Goal: Find specific fact: Find specific fact

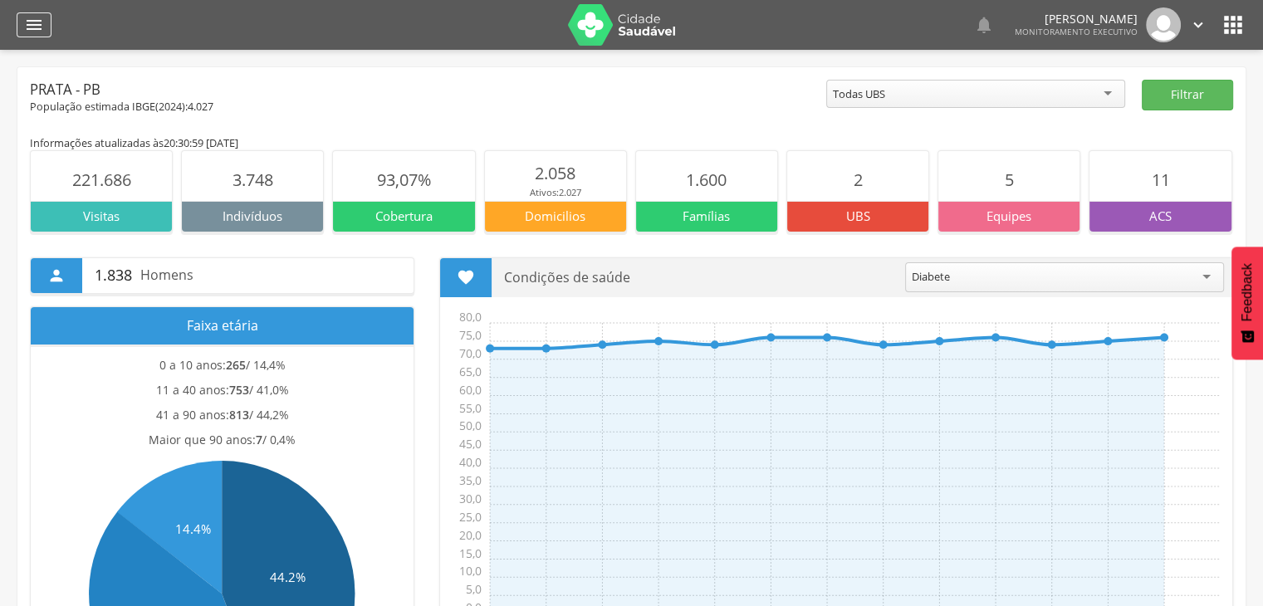
click at [33, 24] on icon "" at bounding box center [34, 25] width 20 height 20
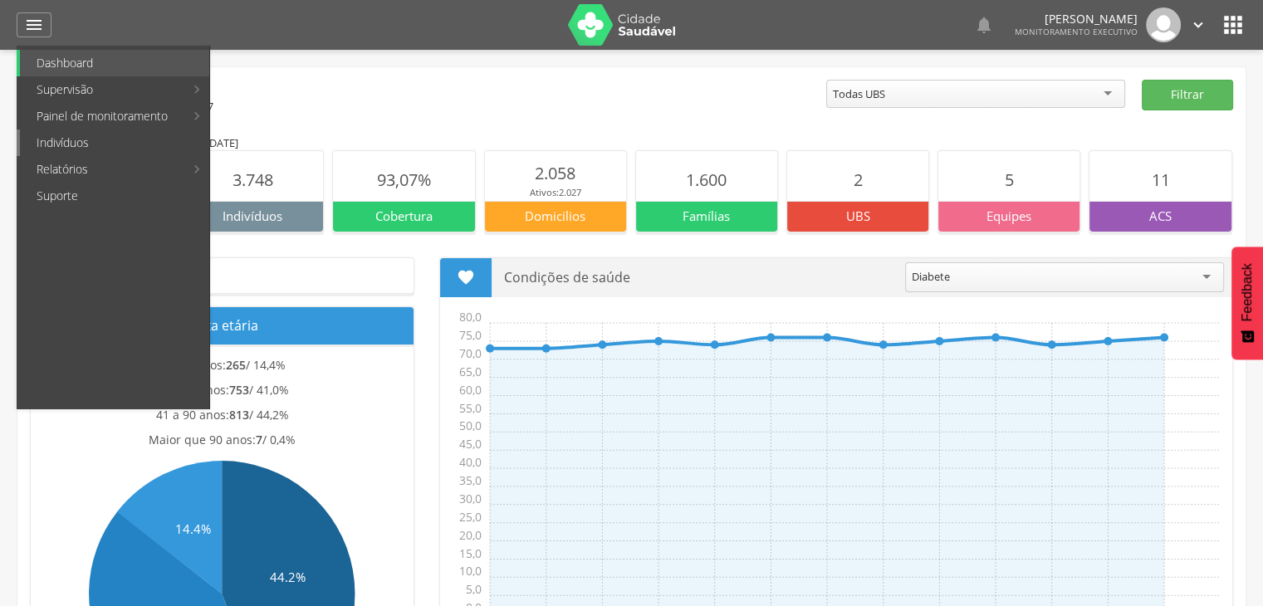
click at [88, 144] on link "Indivíduos" at bounding box center [114, 143] width 189 height 27
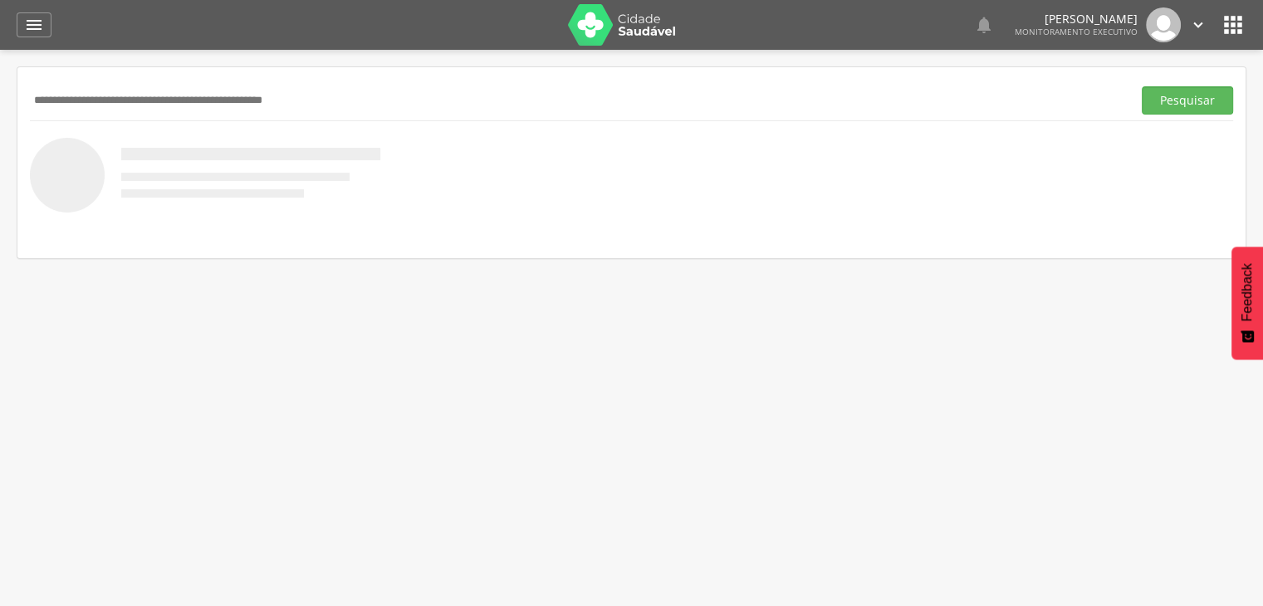
click at [265, 88] on input "text" at bounding box center [577, 100] width 1095 height 28
click at [1198, 104] on button "Pesquisar" at bounding box center [1187, 100] width 91 height 28
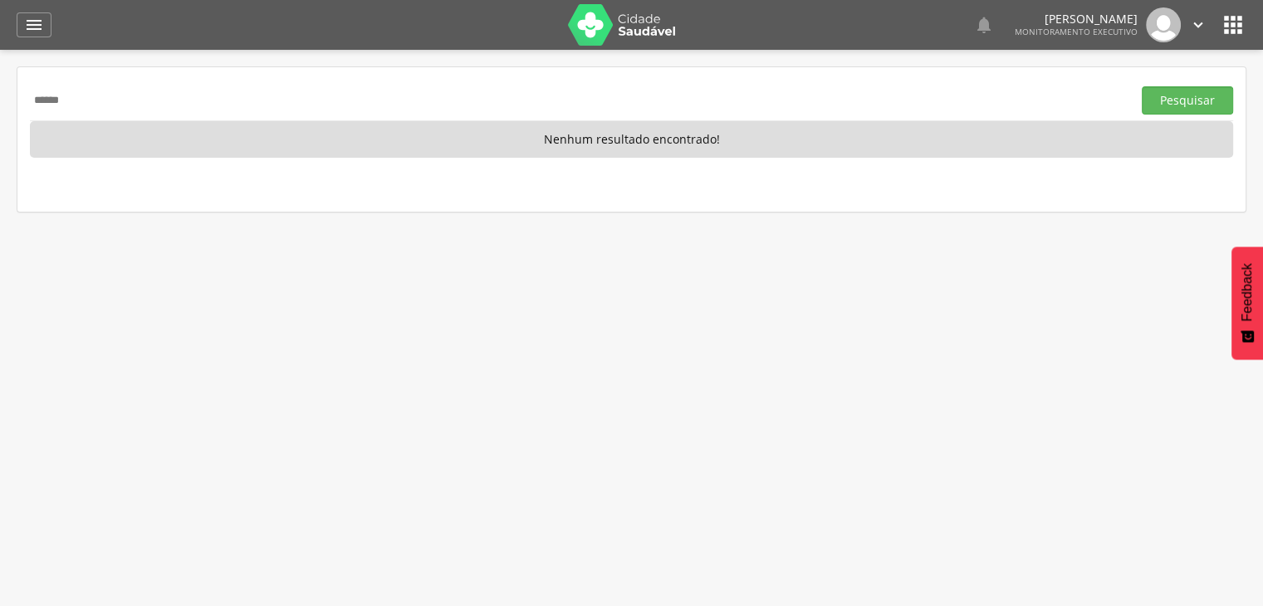
click at [535, 87] on input "******" at bounding box center [577, 100] width 1095 height 28
type input "*"
type input "*********"
click at [1198, 104] on button "Pesquisar" at bounding box center [1187, 100] width 91 height 28
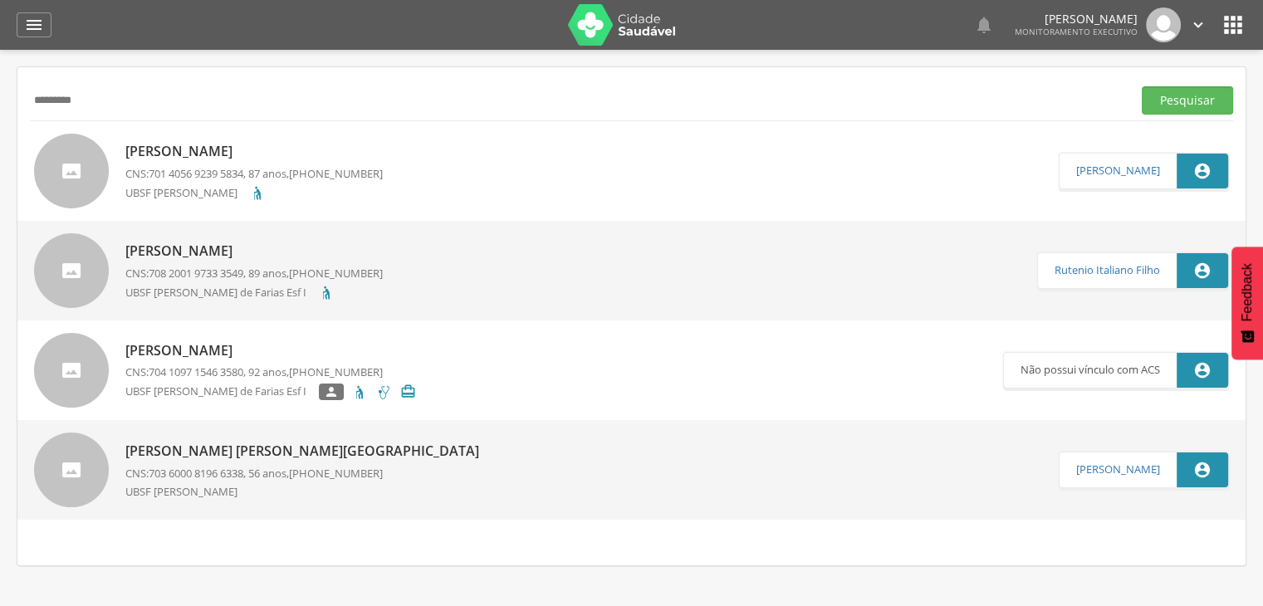
click at [296, 276] on p "CNS: 708 2001 9733 3549 , 89 anos, [PHONE_NUMBER]" at bounding box center [253, 274] width 257 height 16
type input "**********"
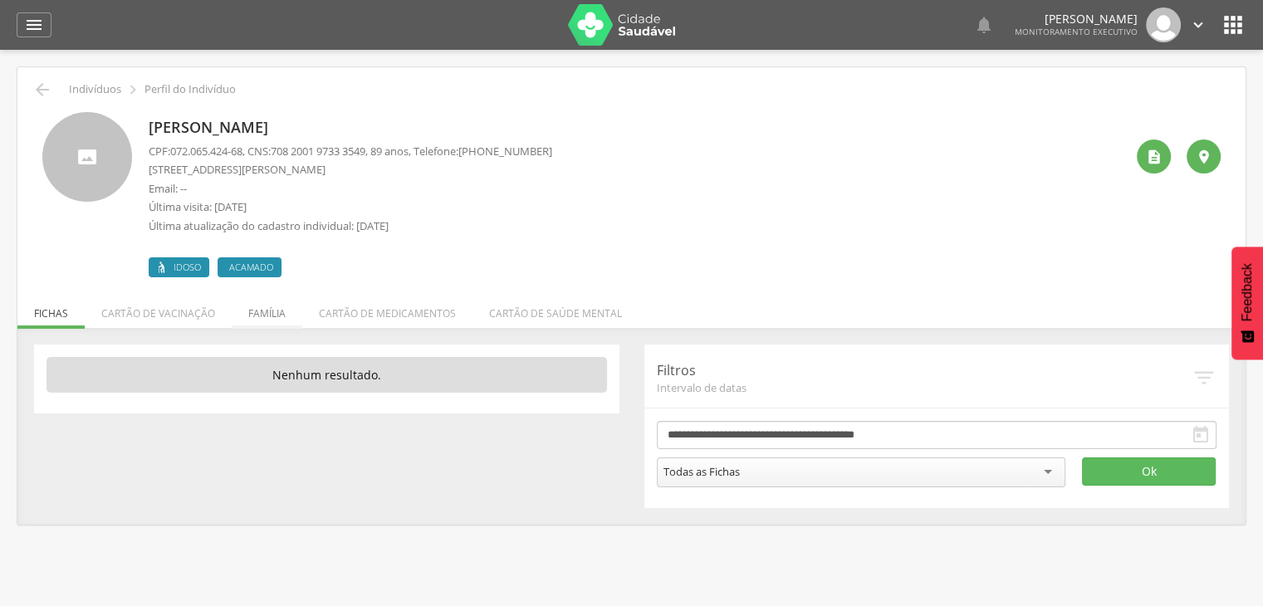
click at [262, 313] on li "Família" at bounding box center [267, 309] width 71 height 39
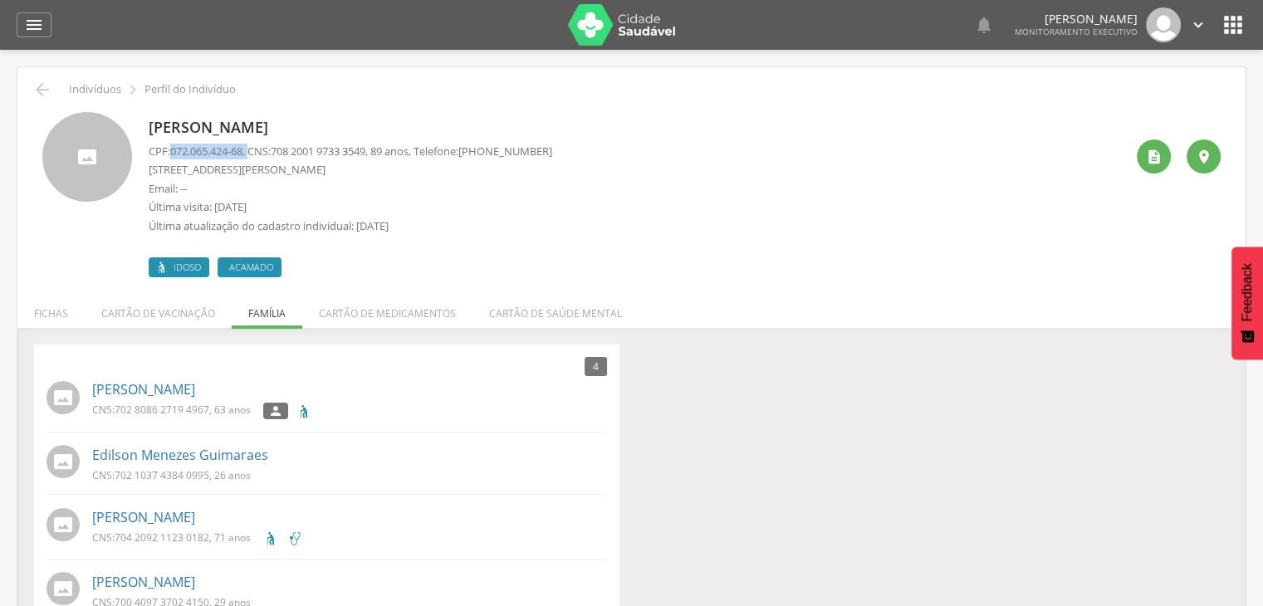
drag, startPoint x: 170, startPoint y: 149, endPoint x: 255, endPoint y: 156, distance: 85.0
click at [255, 156] on p "CPF: 072.065.424-68 , CNS: [PHONE_NUMBER] , 89 anos, Telefone: [PHONE_NUMBER]" at bounding box center [351, 152] width 404 height 16
copy p "072.065.424-68 ,"
click at [1193, 21] on icon "" at bounding box center [1198, 25] width 18 height 18
click at [1123, 94] on link "Sair" at bounding box center [1141, 96] width 131 height 21
